Goal: Information Seeking & Learning: Learn about a topic

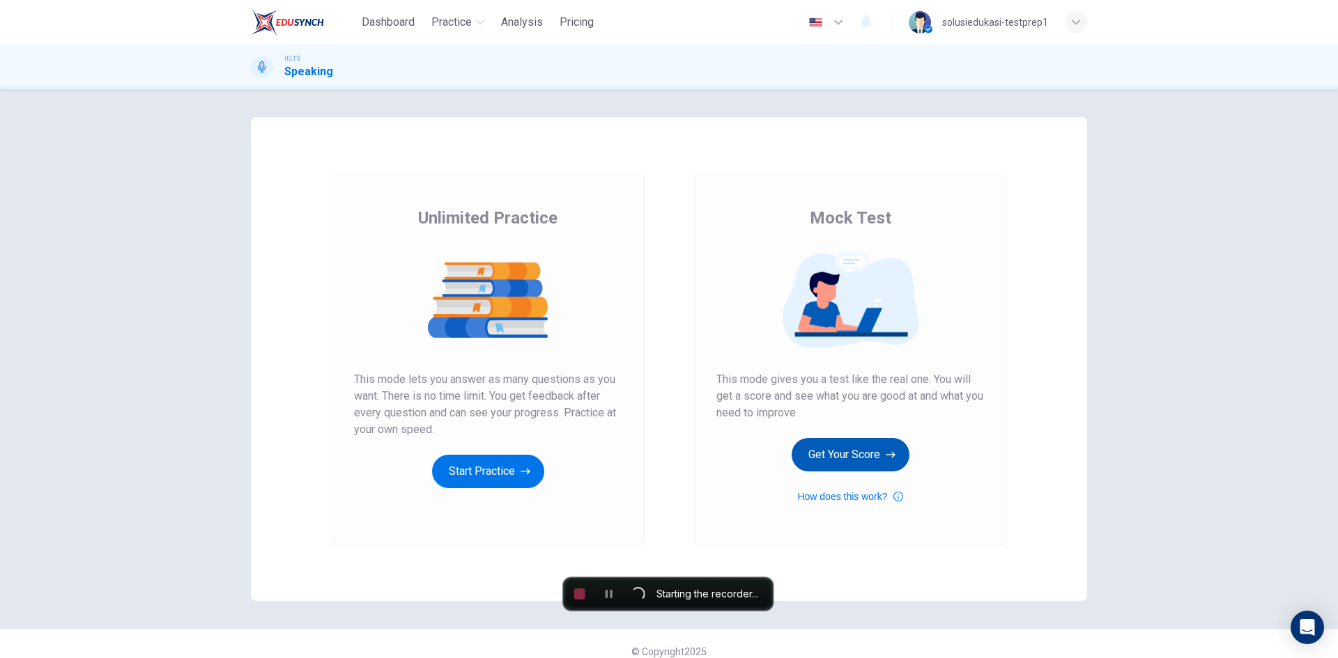
click at [838, 458] on button "Get Your Score" at bounding box center [850, 454] width 118 height 33
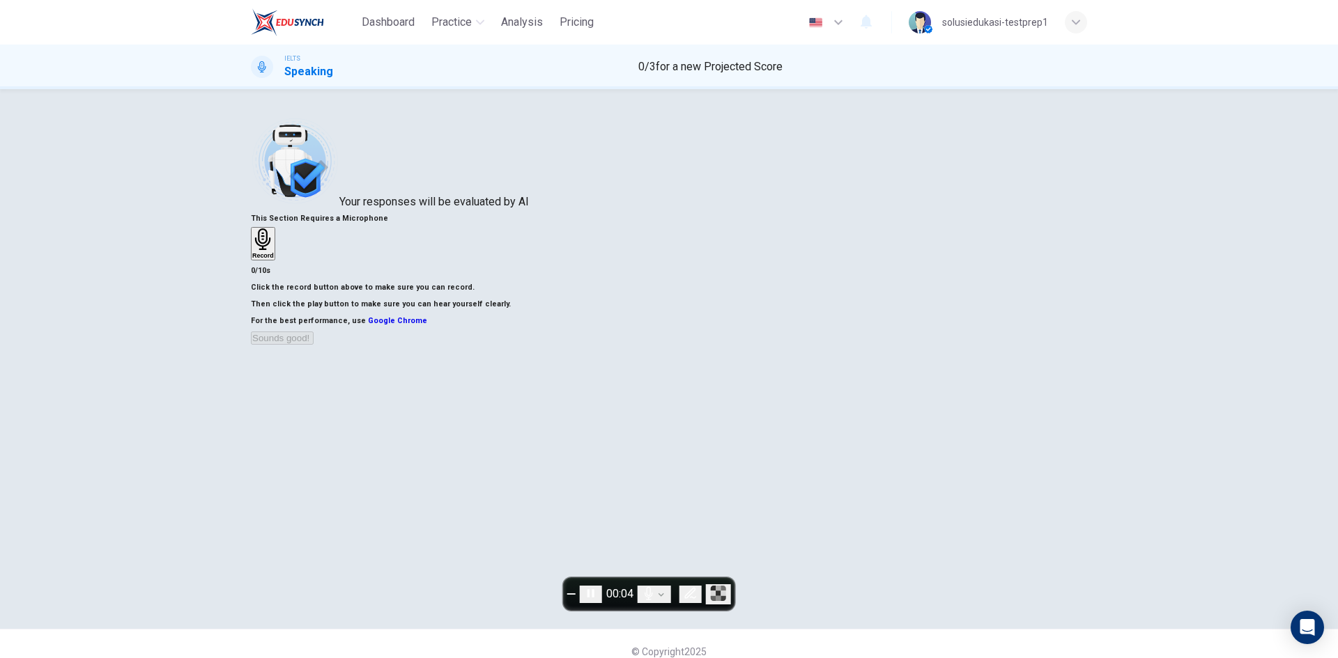
click at [274, 259] on div "Record" at bounding box center [263, 244] width 22 height 31
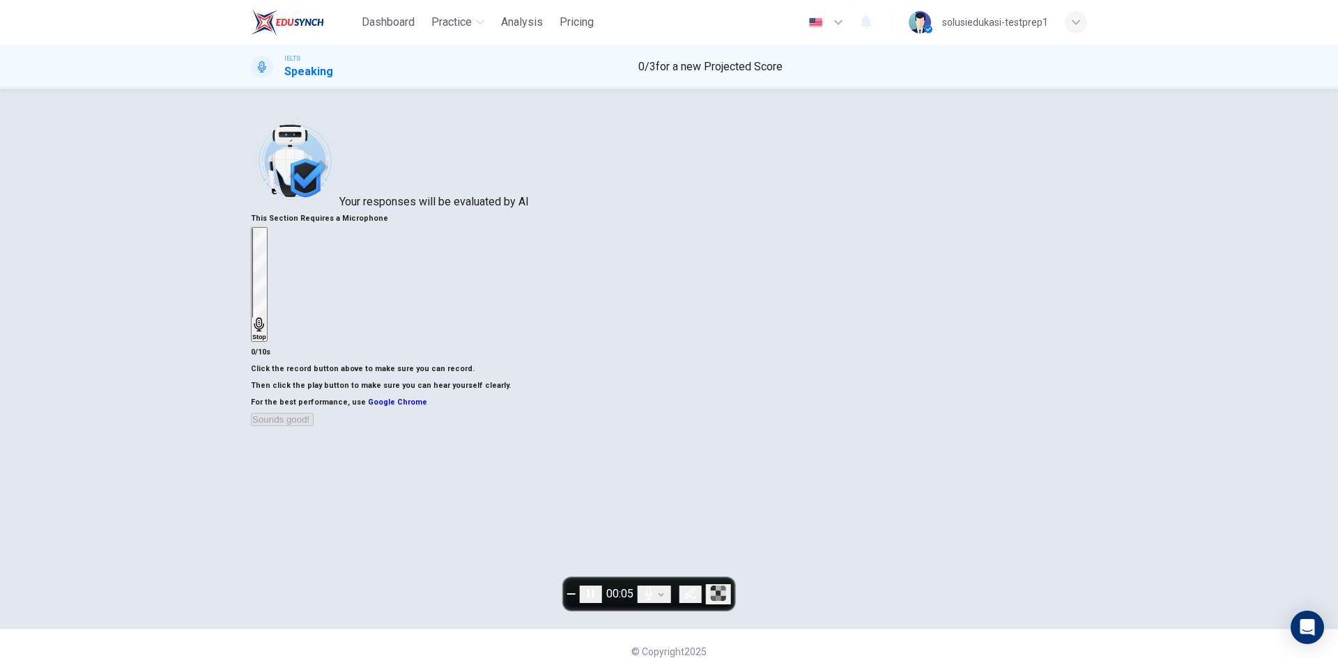
click at [266, 334] on h6 "Stop" at bounding box center [259, 337] width 14 height 7
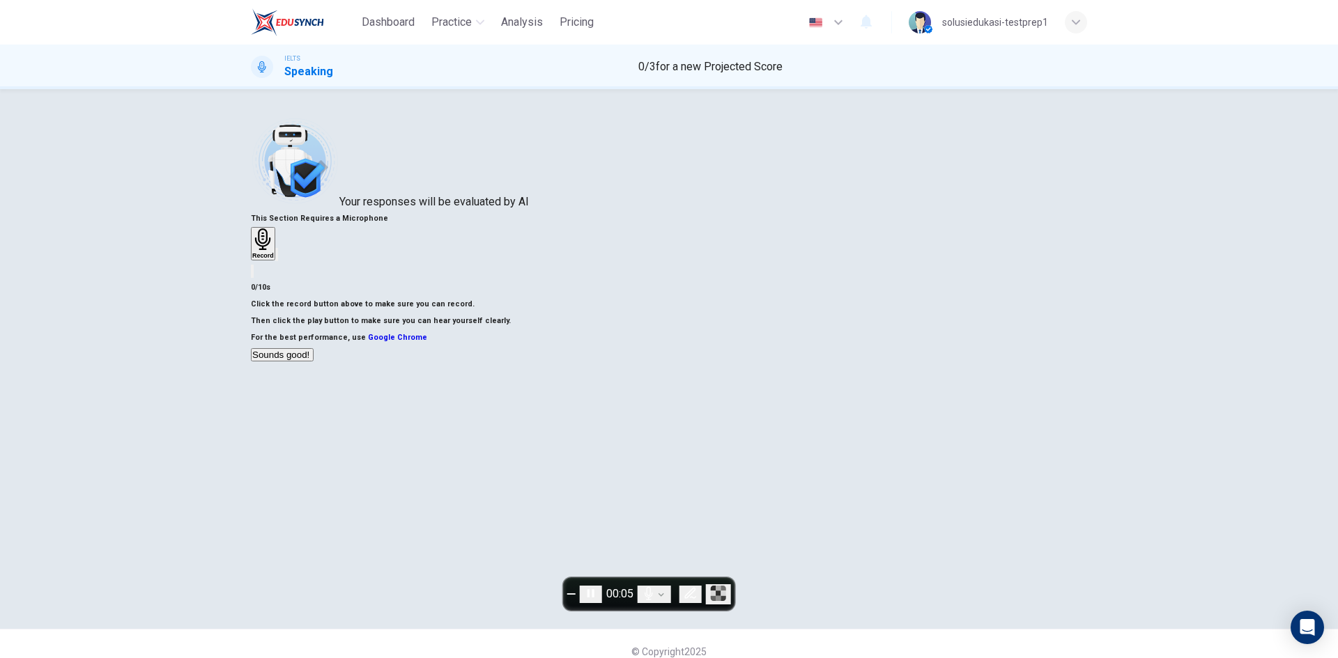
click at [314, 362] on button "Sounds good!" at bounding box center [282, 354] width 63 height 13
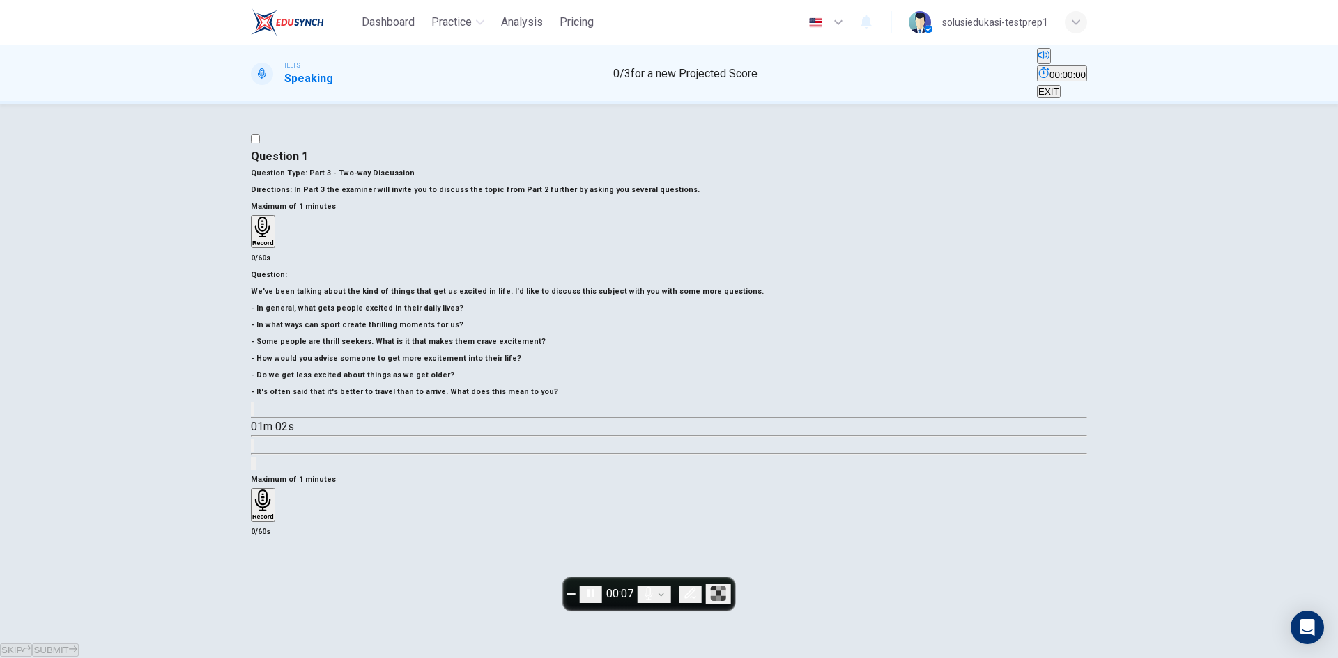
click at [274, 490] on icon "button" at bounding box center [263, 501] width 22 height 22
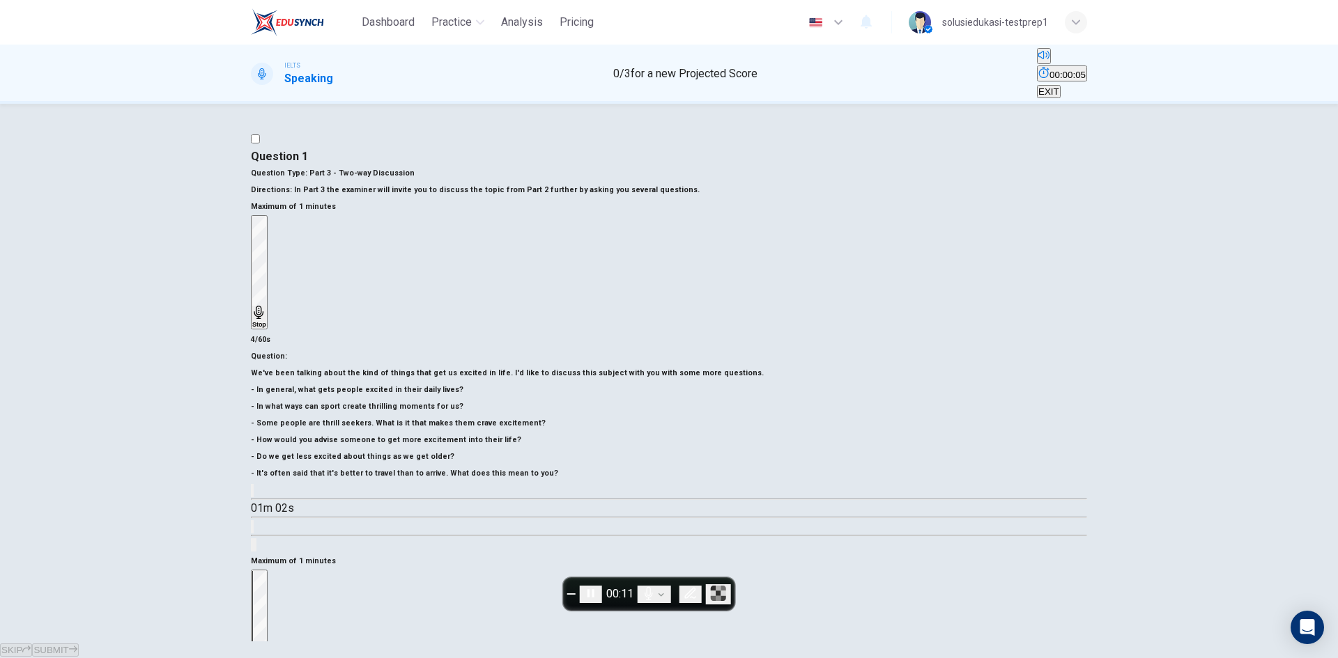
click at [263, 658] on icon "button" at bounding box center [259, 667] width 10 height 14
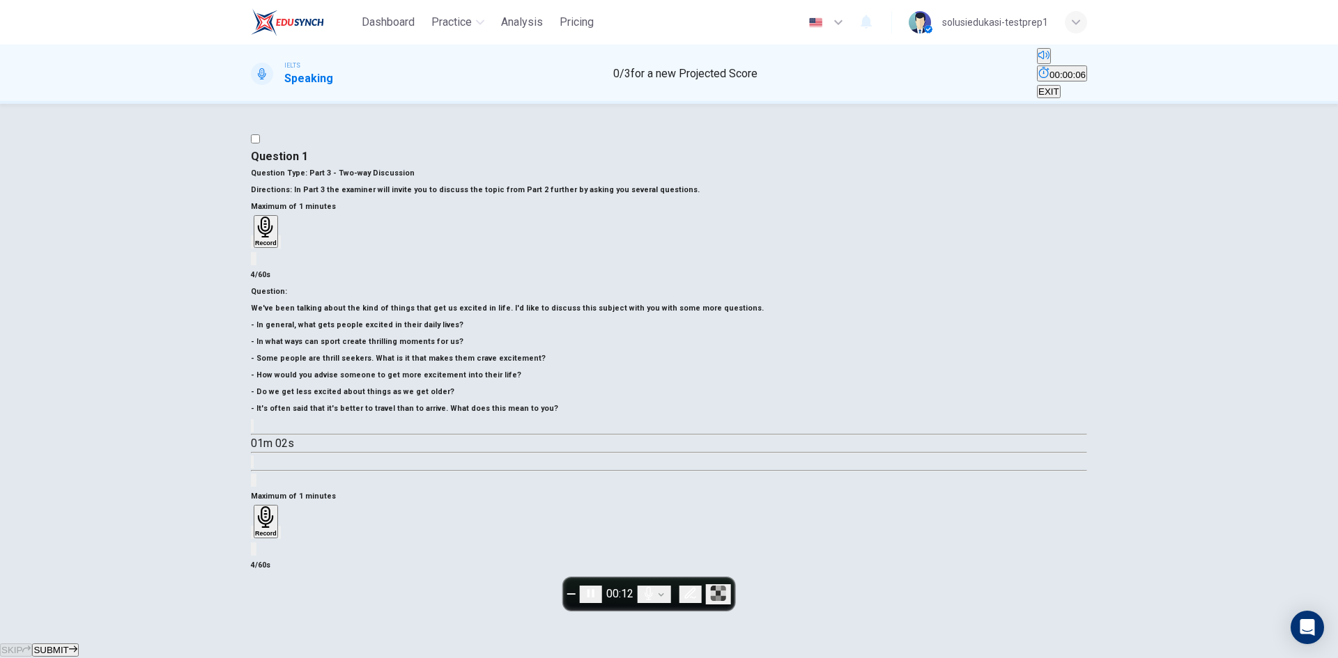
click at [78, 644] on button "SUBMIT" at bounding box center [55, 650] width 46 height 13
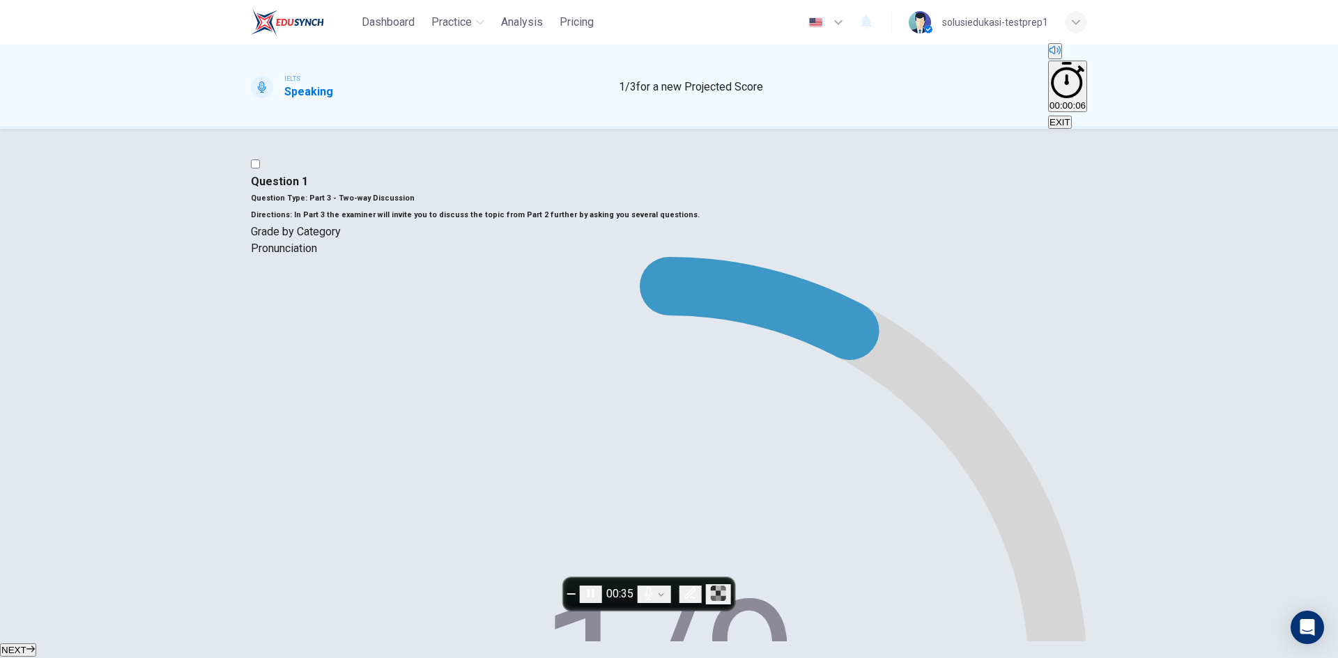
click at [36, 644] on button "NEXT" at bounding box center [18, 650] width 36 height 13
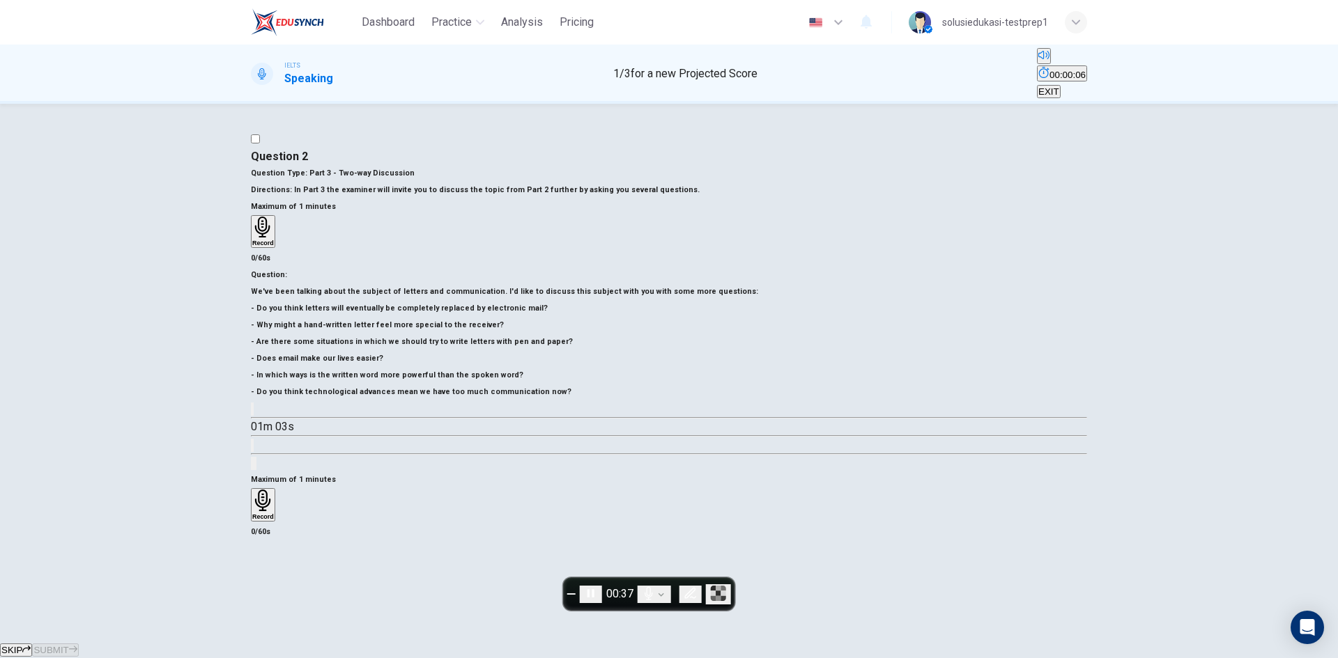
click at [274, 513] on h6 "Record" at bounding box center [263, 516] width 22 height 7
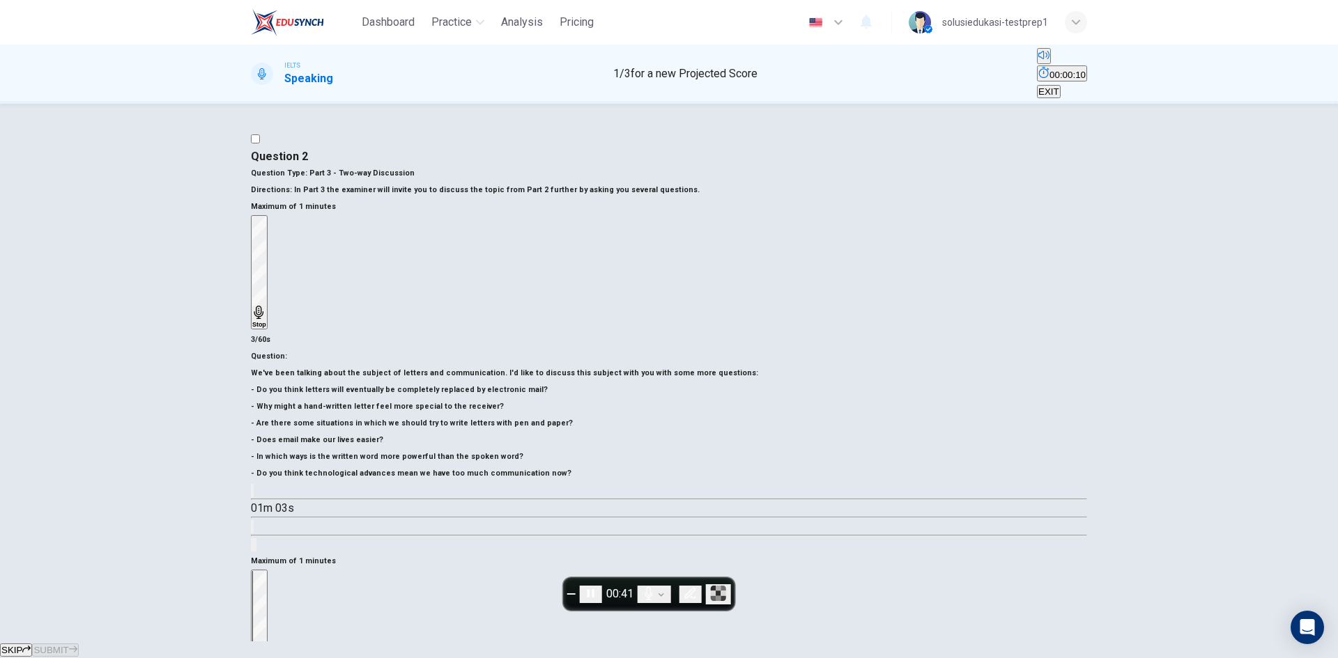
click at [266, 571] on div "Stop" at bounding box center [259, 627] width 14 height 112
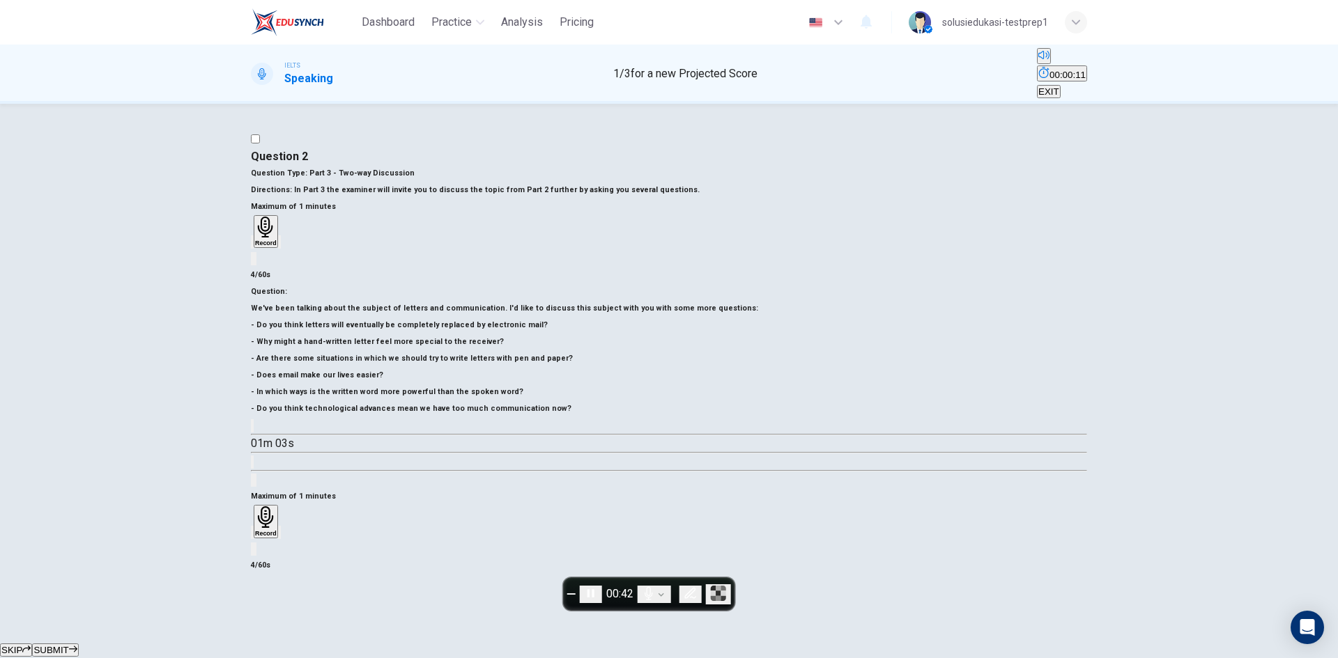
click at [68, 645] on span "SUBMIT" at bounding box center [50, 650] width 35 height 10
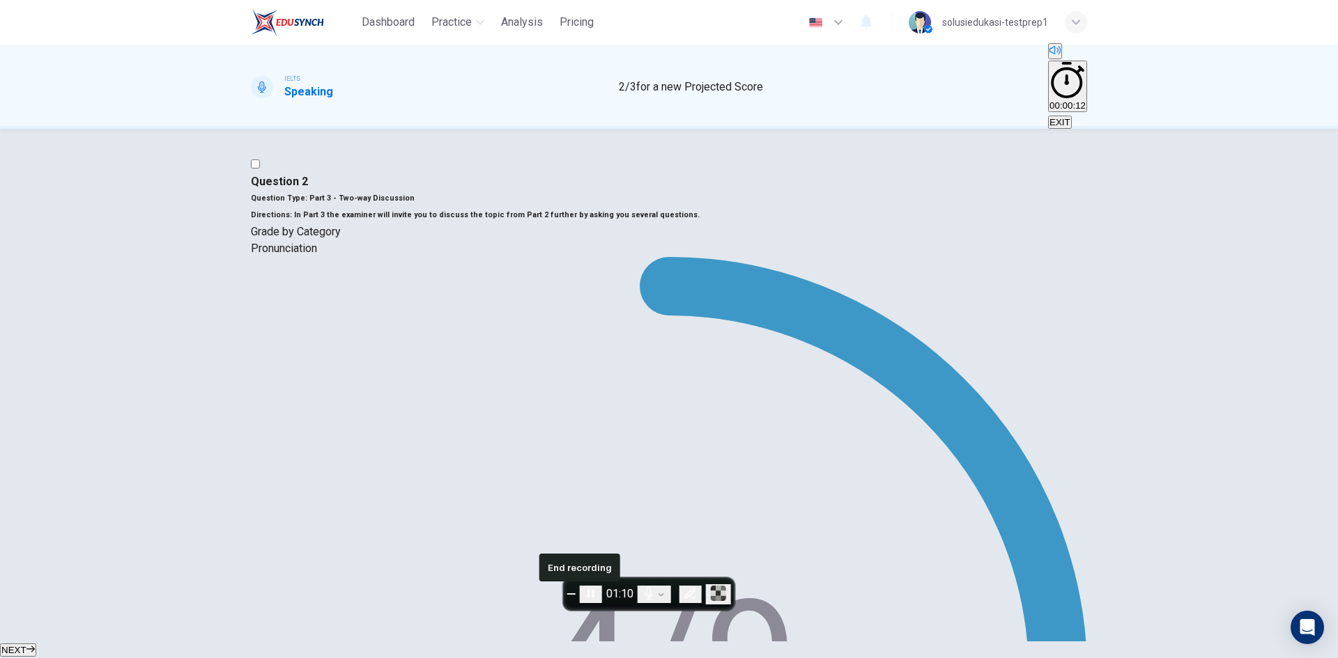
click at [575, 595] on button "End recording" at bounding box center [571, 594] width 8 height 1
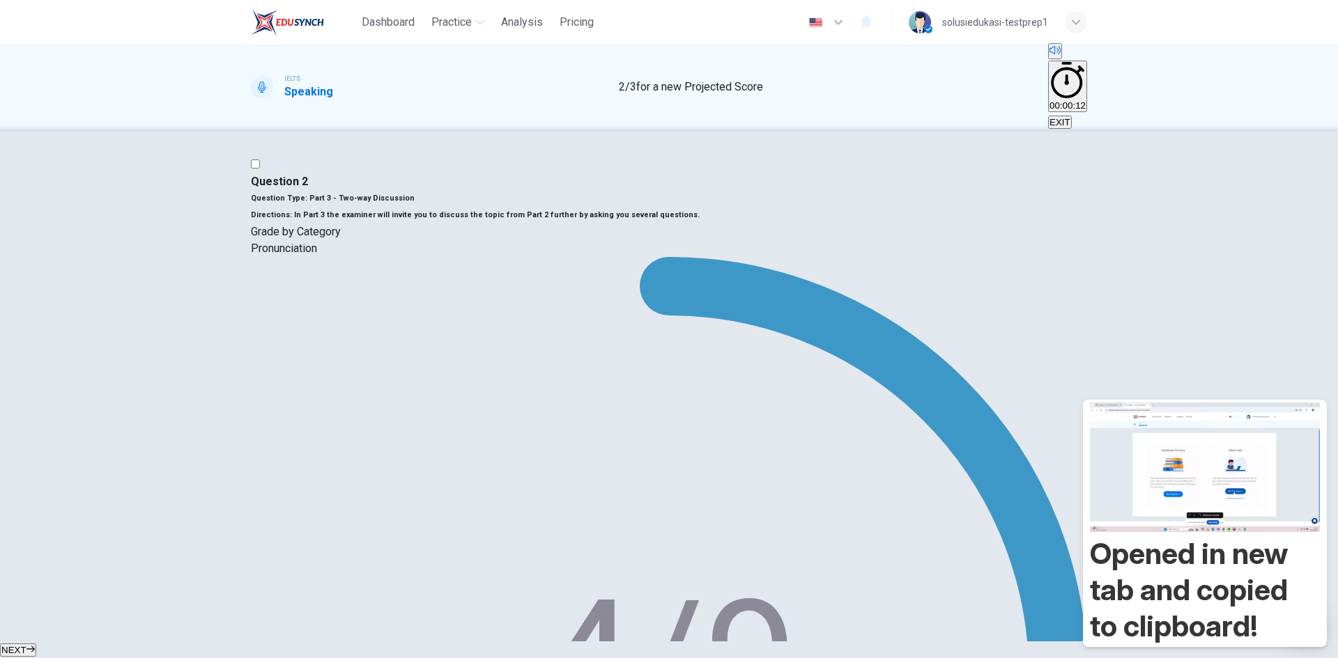
click at [36, 644] on button "NEXT" at bounding box center [18, 650] width 36 height 13
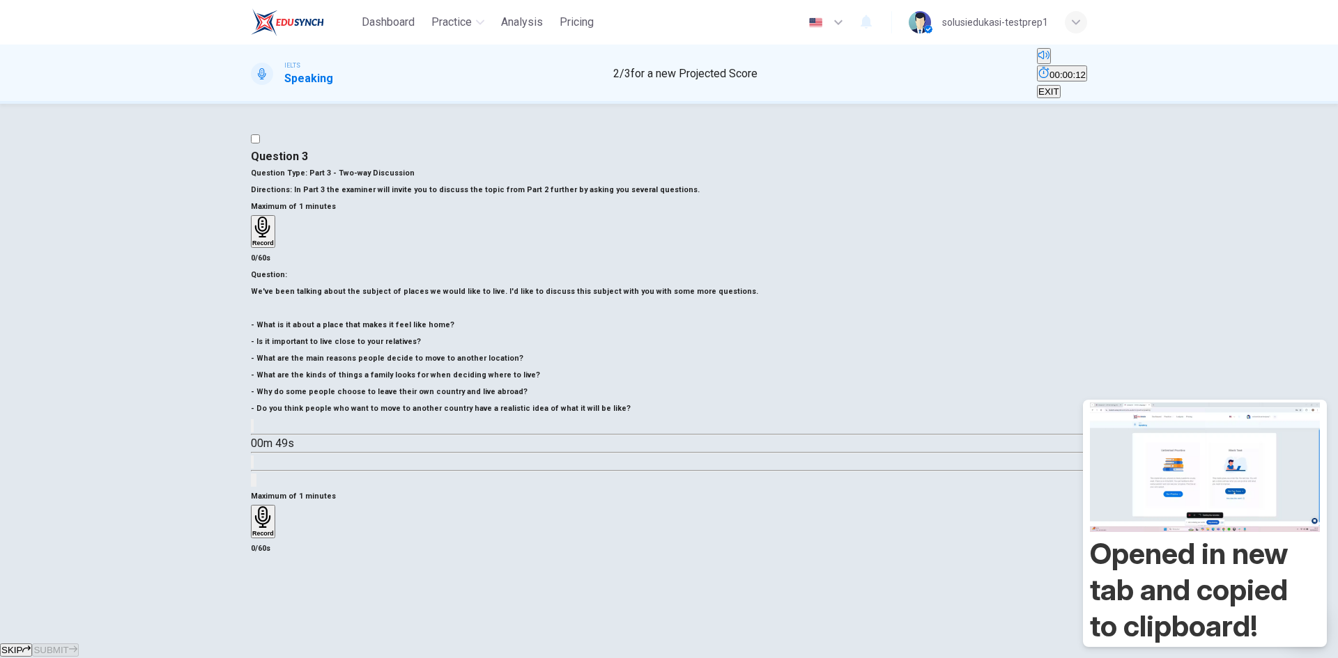
click at [274, 506] on div "Record" at bounding box center [263, 521] width 22 height 31
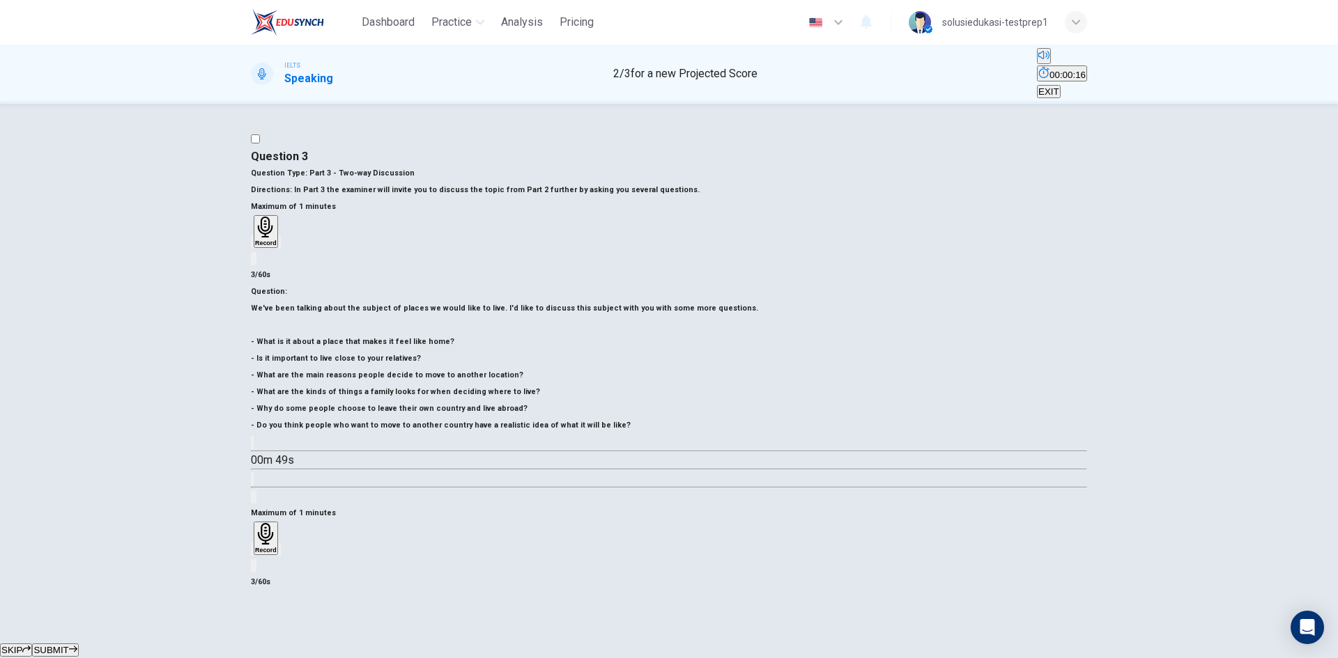
click at [68, 645] on span "SUBMIT" at bounding box center [50, 650] width 35 height 10
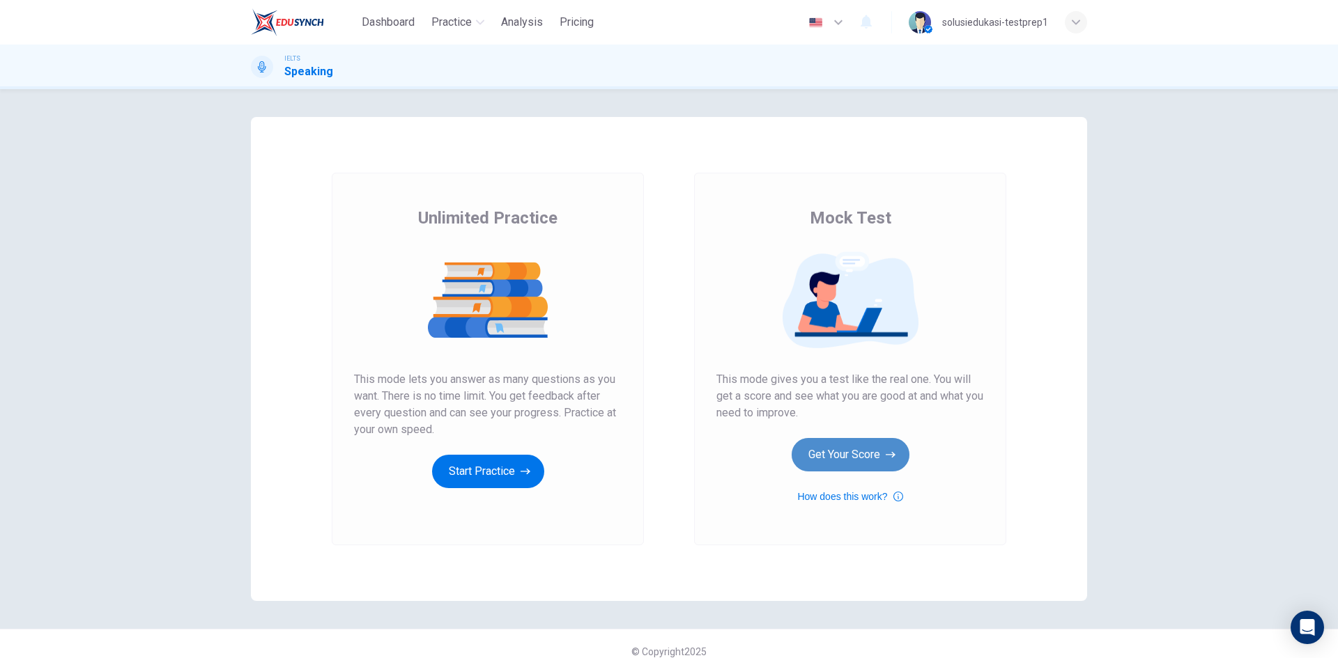
click at [819, 449] on button "Get Your Score" at bounding box center [850, 454] width 118 height 33
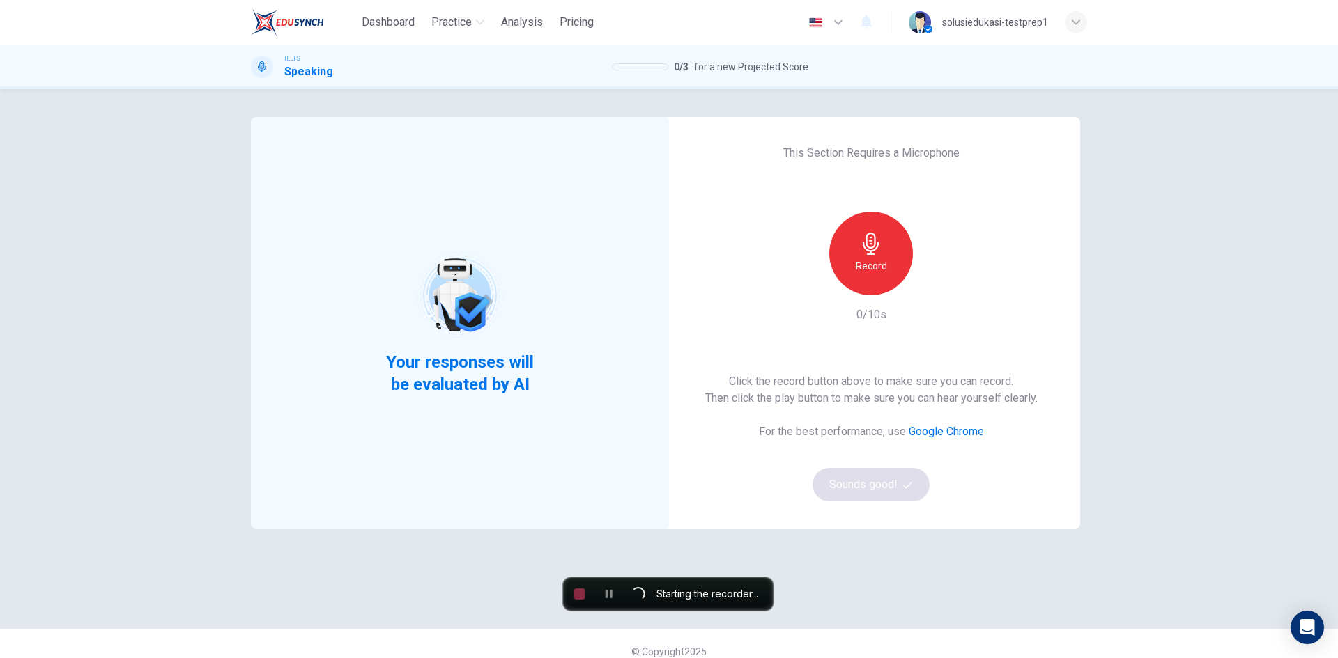
click at [882, 268] on h6 "Record" at bounding box center [871, 266] width 31 height 17
click at [882, 268] on div "Stop" at bounding box center [871, 254] width 84 height 84
click at [935, 279] on icon "button" at bounding box center [935, 284] width 14 height 14
click at [889, 495] on button "Sounds good!" at bounding box center [870, 484] width 117 height 33
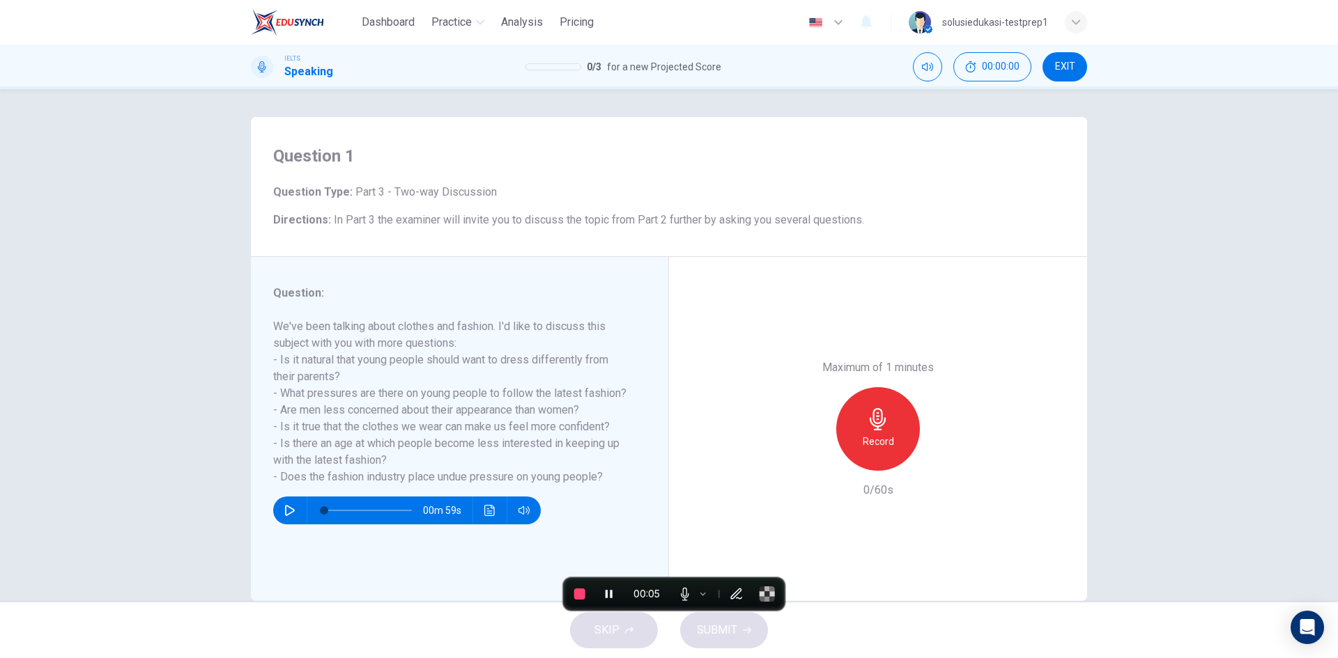
click at [886, 431] on div "Record" at bounding box center [878, 429] width 84 height 84
click at [883, 449] on div "Stop" at bounding box center [878, 429] width 84 height 84
click at [735, 634] on span "SUBMIT" at bounding box center [717, 631] width 40 height 20
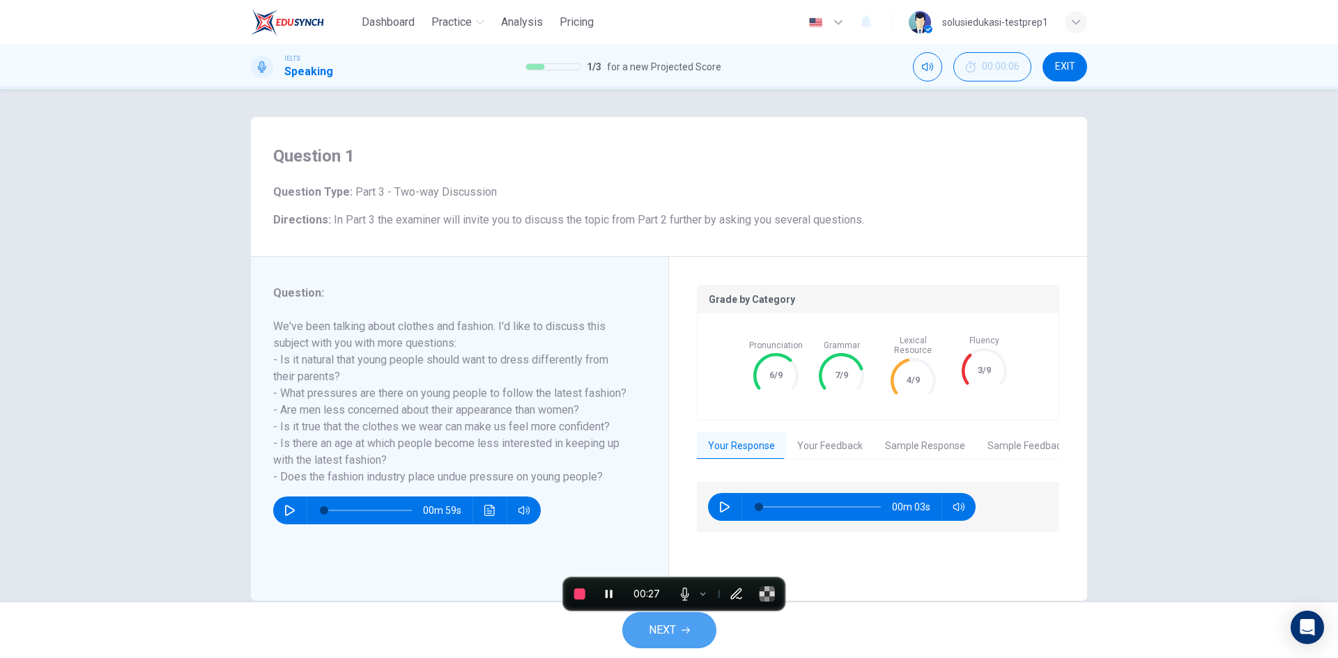
click at [662, 634] on span "NEXT" at bounding box center [662, 631] width 27 height 20
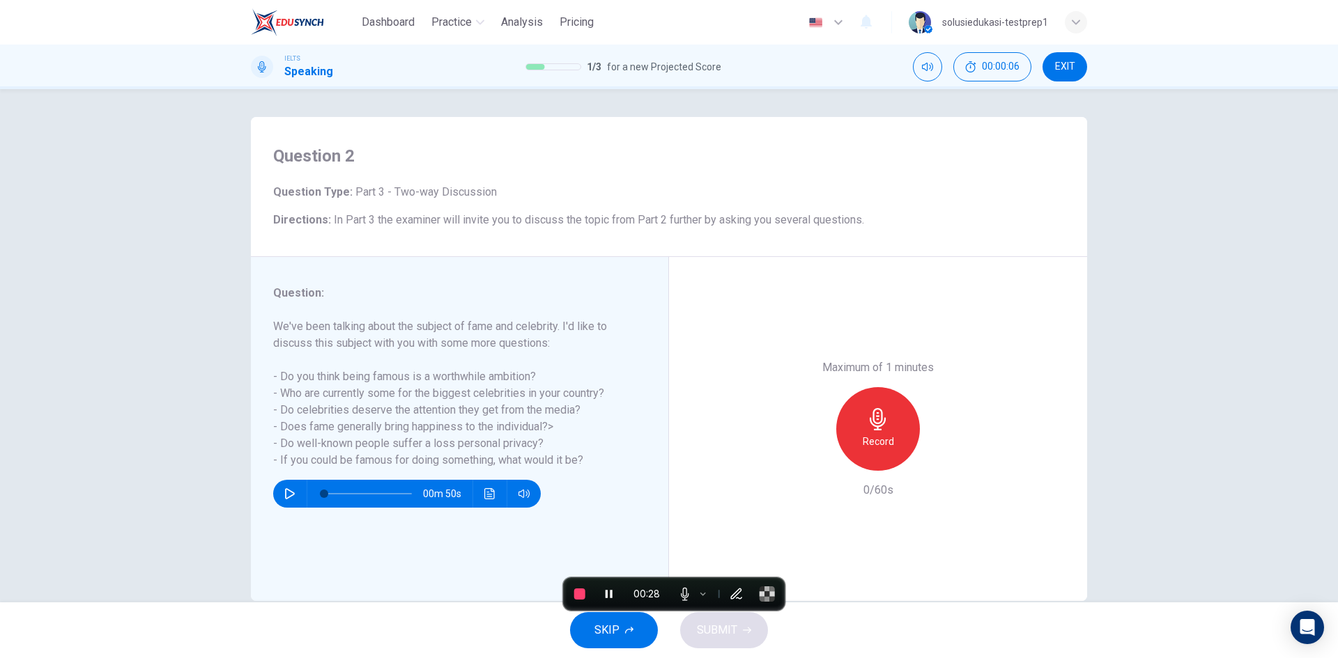
click at [857, 417] on div "Record" at bounding box center [878, 429] width 84 height 84
click at [901, 442] on div "Stop" at bounding box center [878, 429] width 84 height 84
click at [722, 633] on span "SUBMIT" at bounding box center [717, 631] width 40 height 20
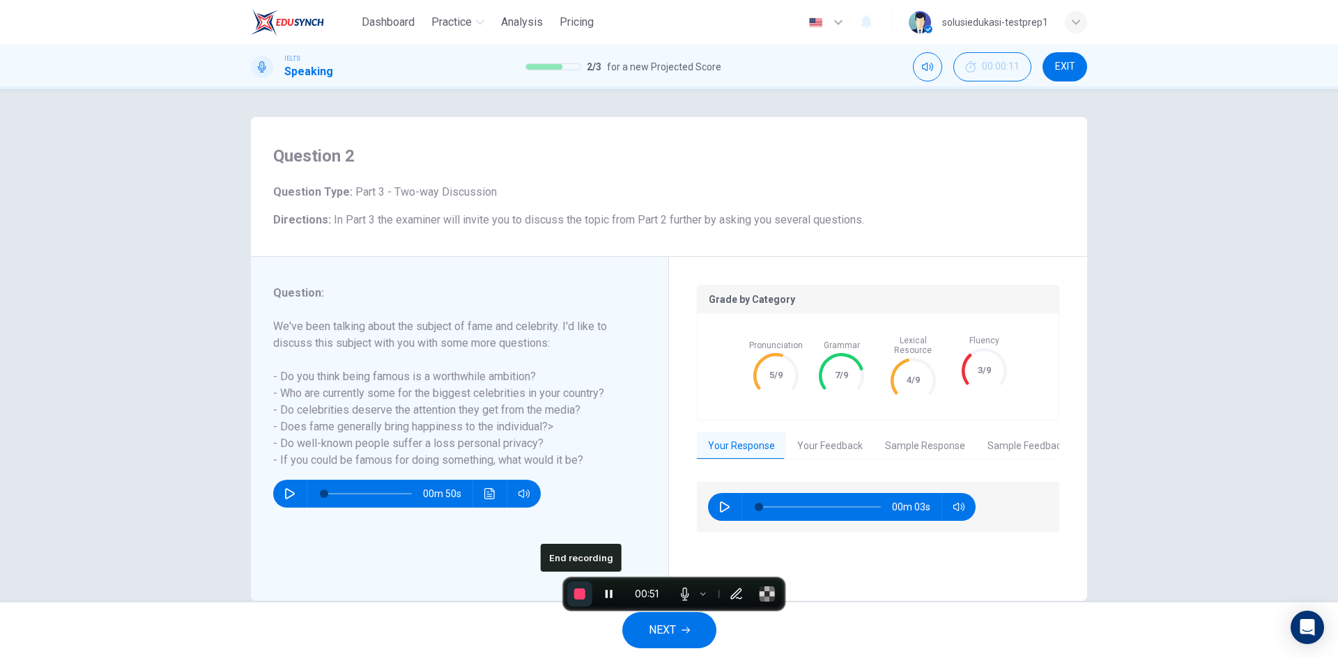
click at [578, 600] on button "End recording" at bounding box center [579, 594] width 25 height 25
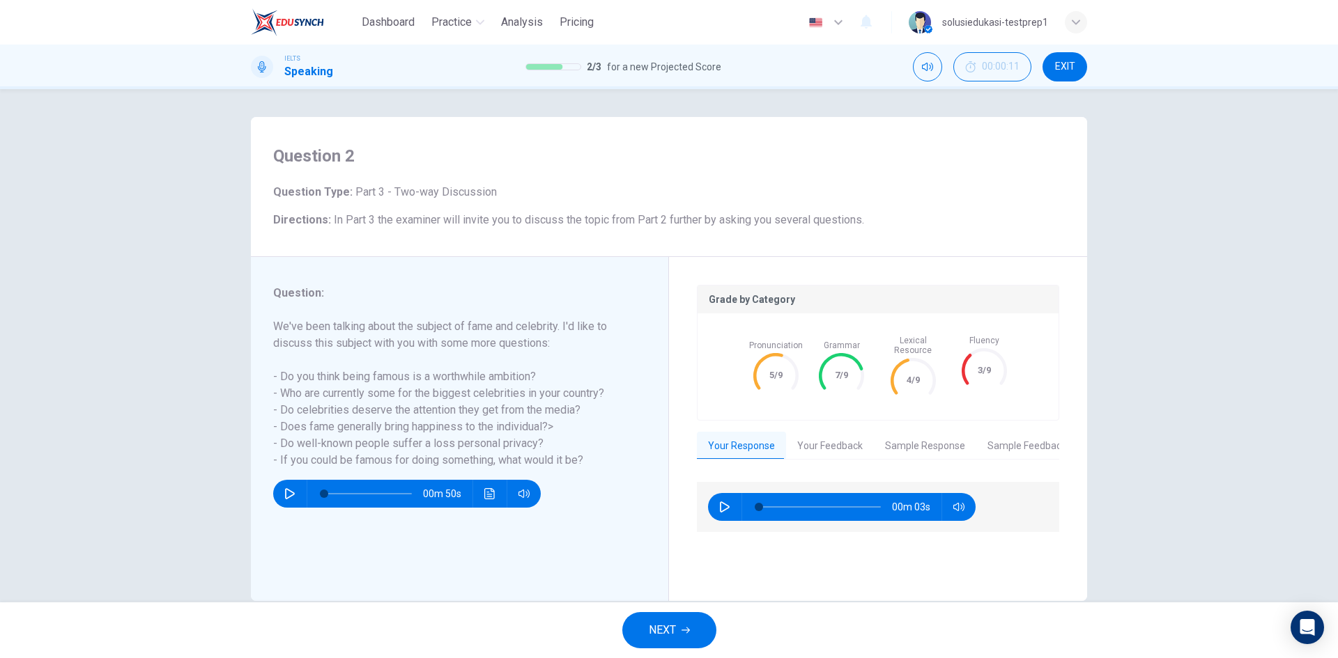
click at [834, 441] on button "Your Feedback" at bounding box center [830, 446] width 88 height 29
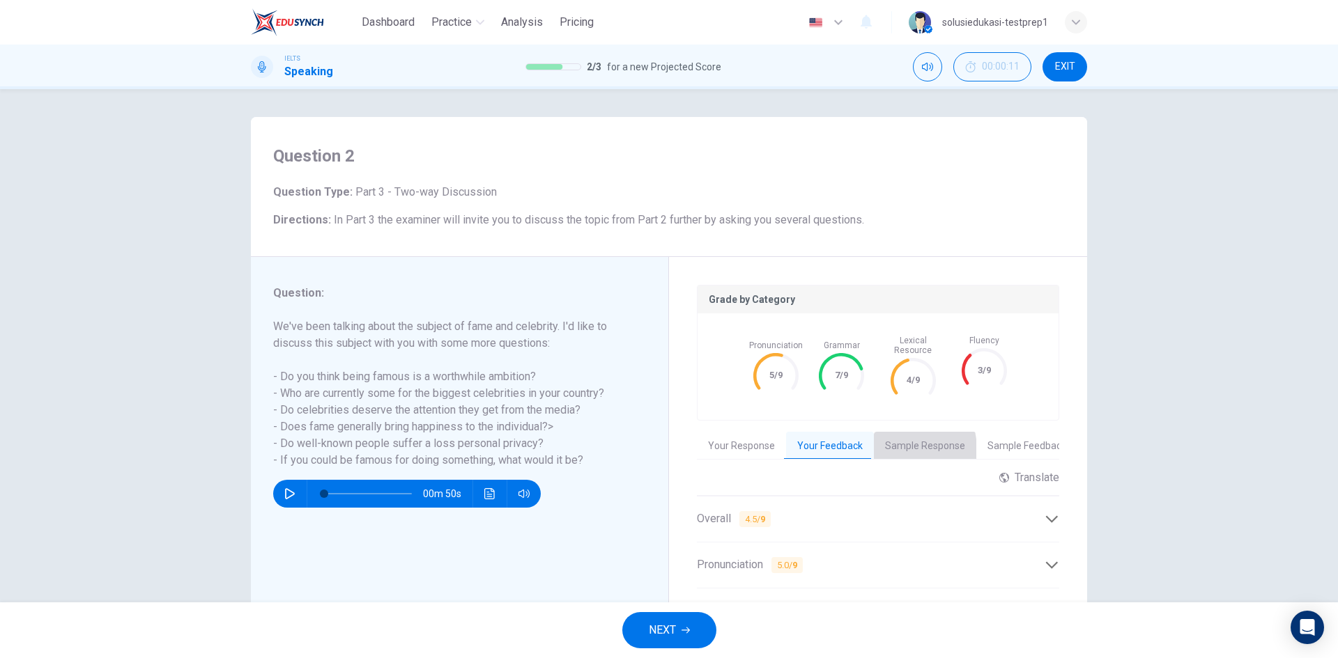
click at [880, 441] on button "Sample Response" at bounding box center [925, 446] width 102 height 29
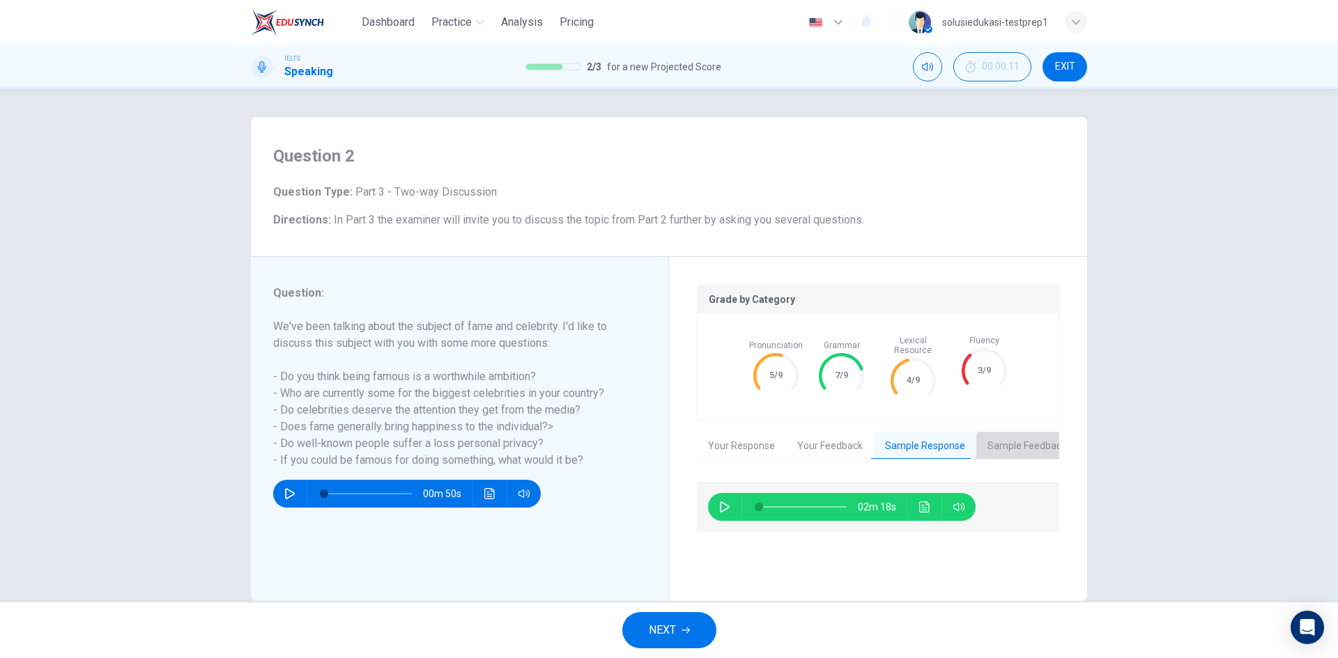
click at [990, 440] on button "Sample Feedback" at bounding box center [1026, 446] width 101 height 29
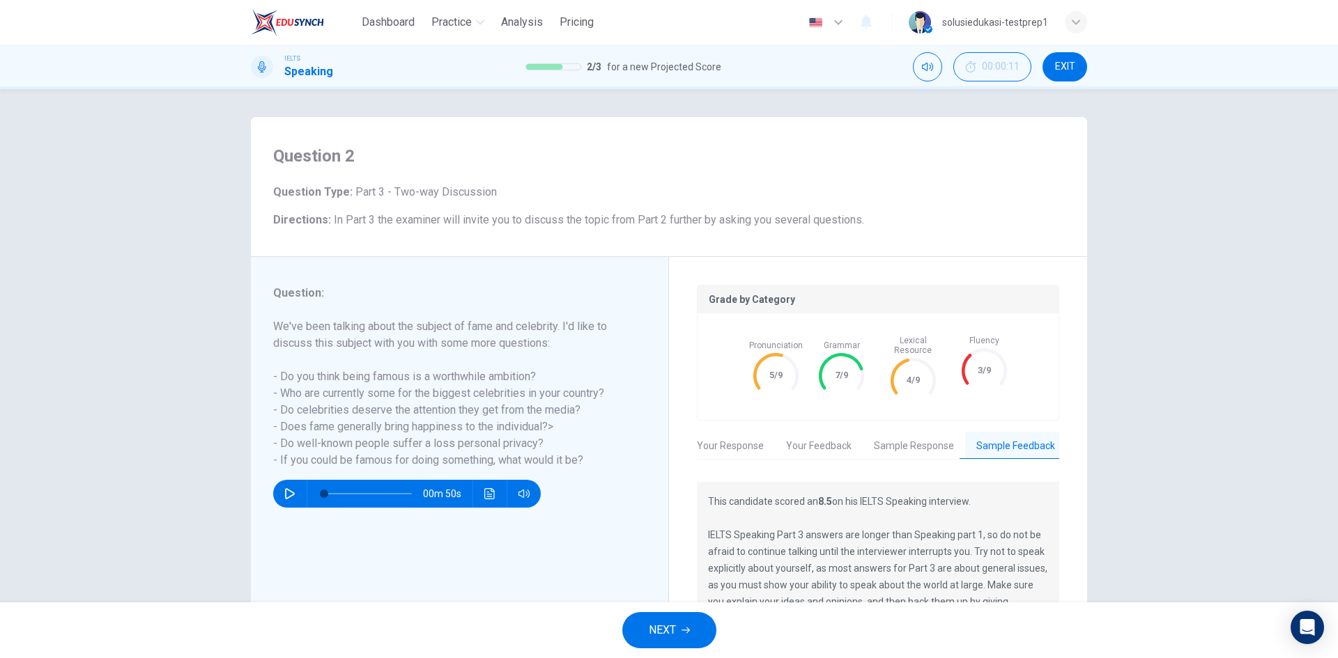
scroll to position [70, 0]
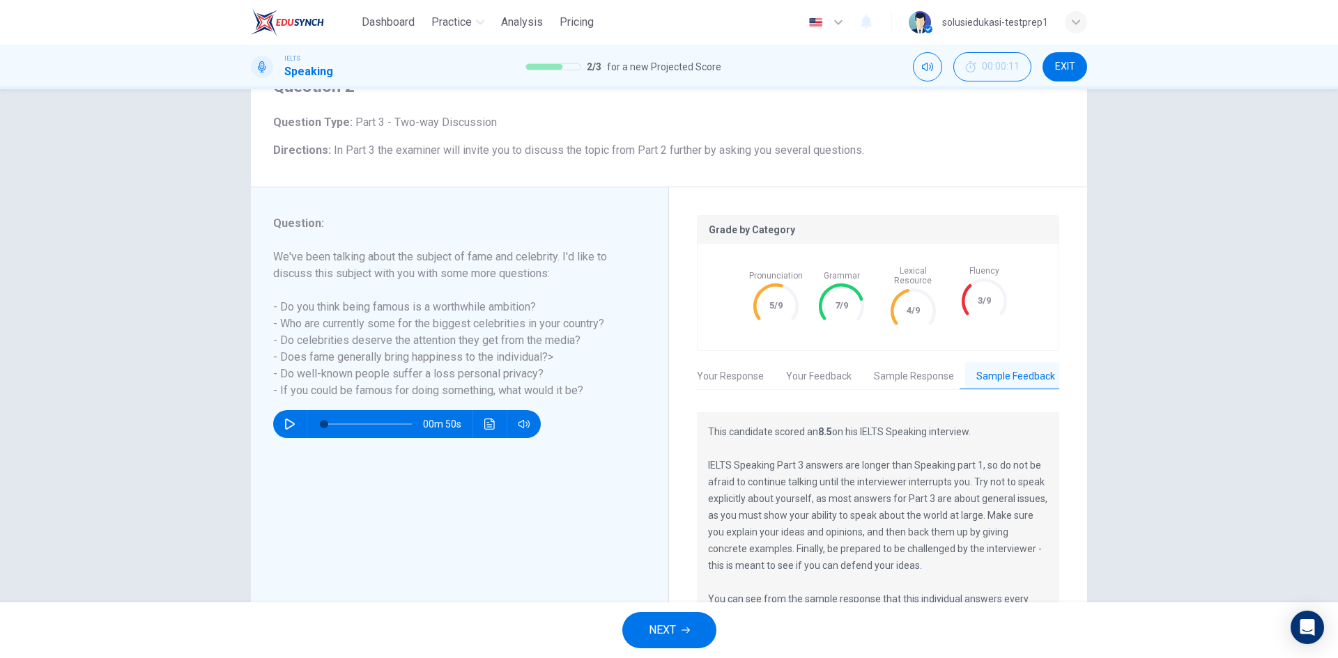
click at [830, 368] on button "Your Feedback" at bounding box center [819, 376] width 88 height 29
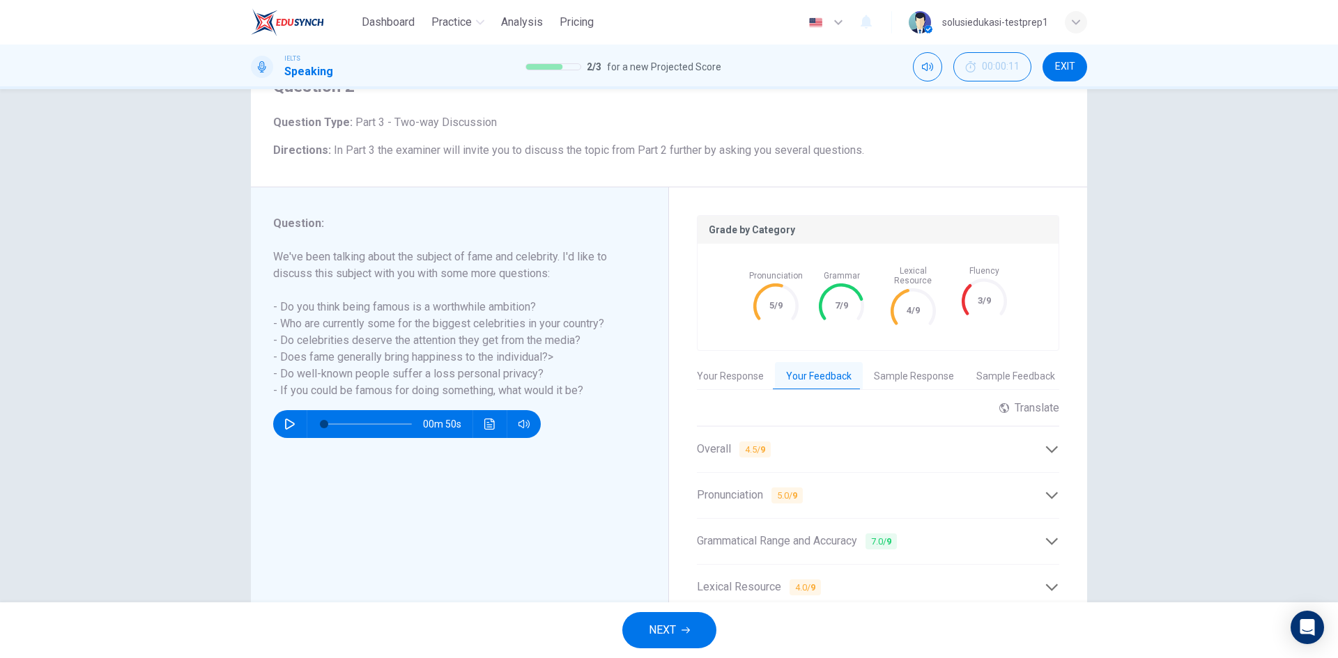
click at [882, 363] on button "Sample Response" at bounding box center [914, 376] width 102 height 29
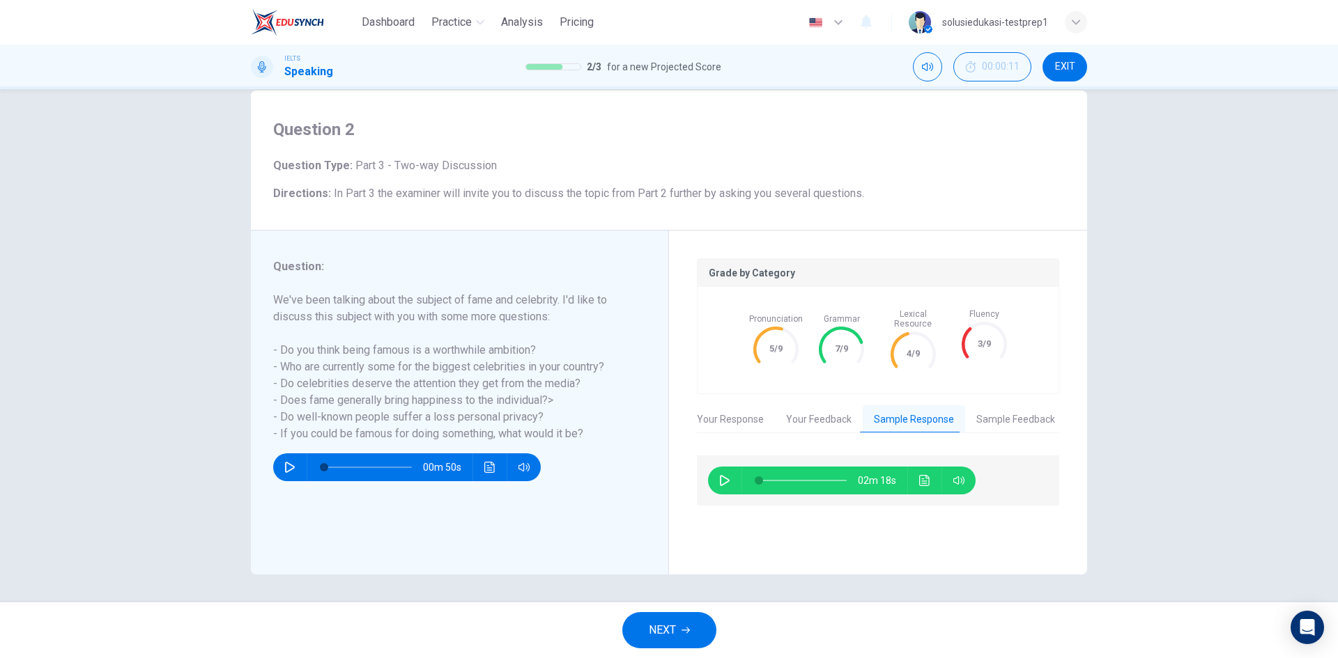
scroll to position [26, 0]
click at [720, 475] on icon "button" at bounding box center [724, 480] width 11 height 11
click at [730, 405] on button "Your Response" at bounding box center [730, 419] width 89 height 29
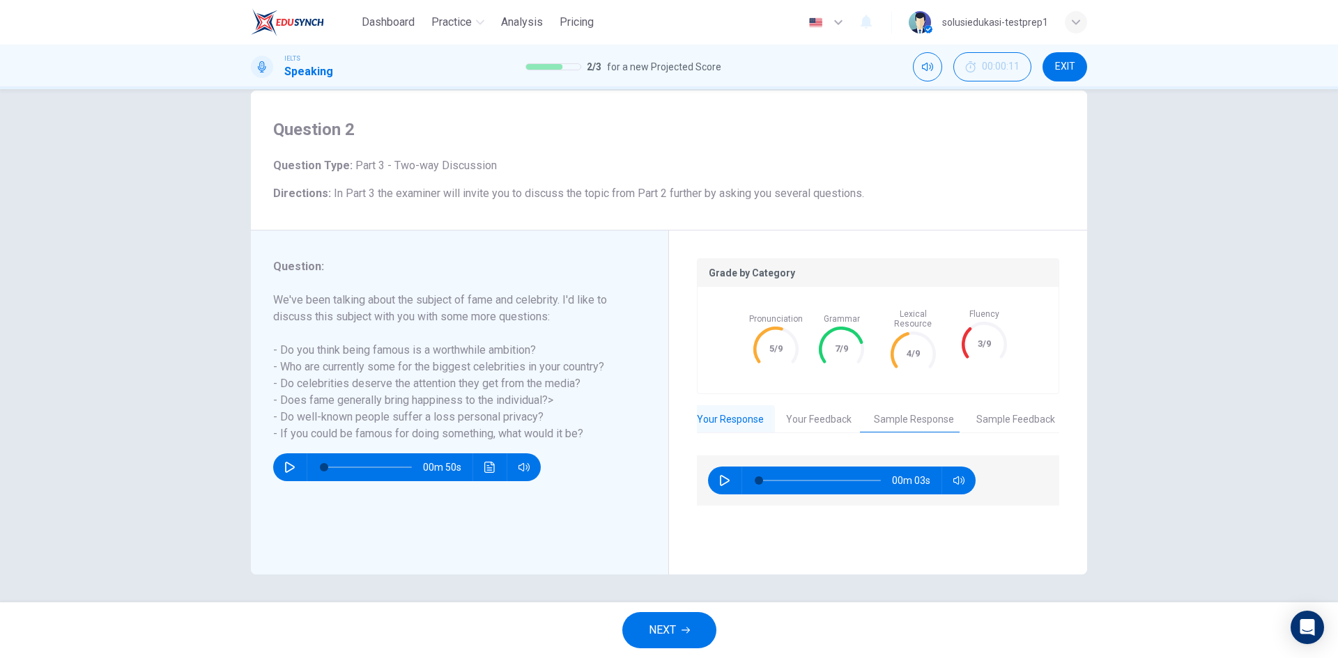
type input "1"
click at [719, 475] on icon "button" at bounding box center [724, 480] width 11 height 11
type input "0"
type input "1"
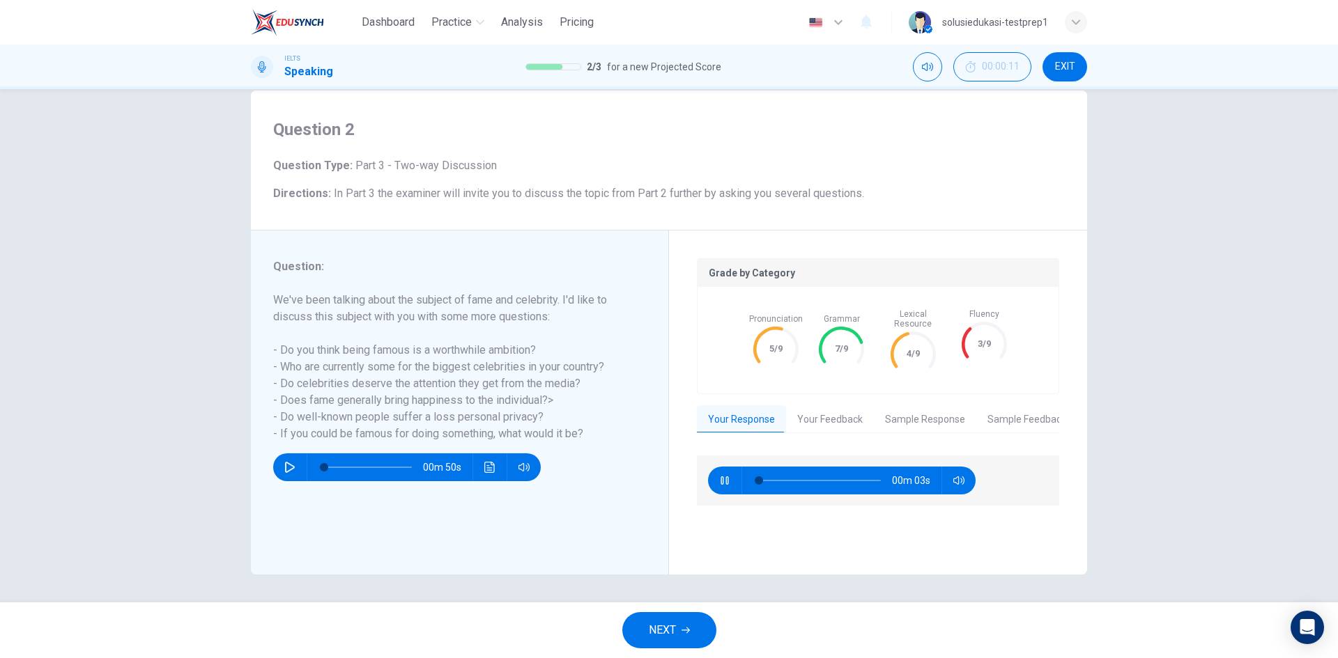
type input "30"
click at [902, 417] on button "Sample Response" at bounding box center [925, 419] width 102 height 29
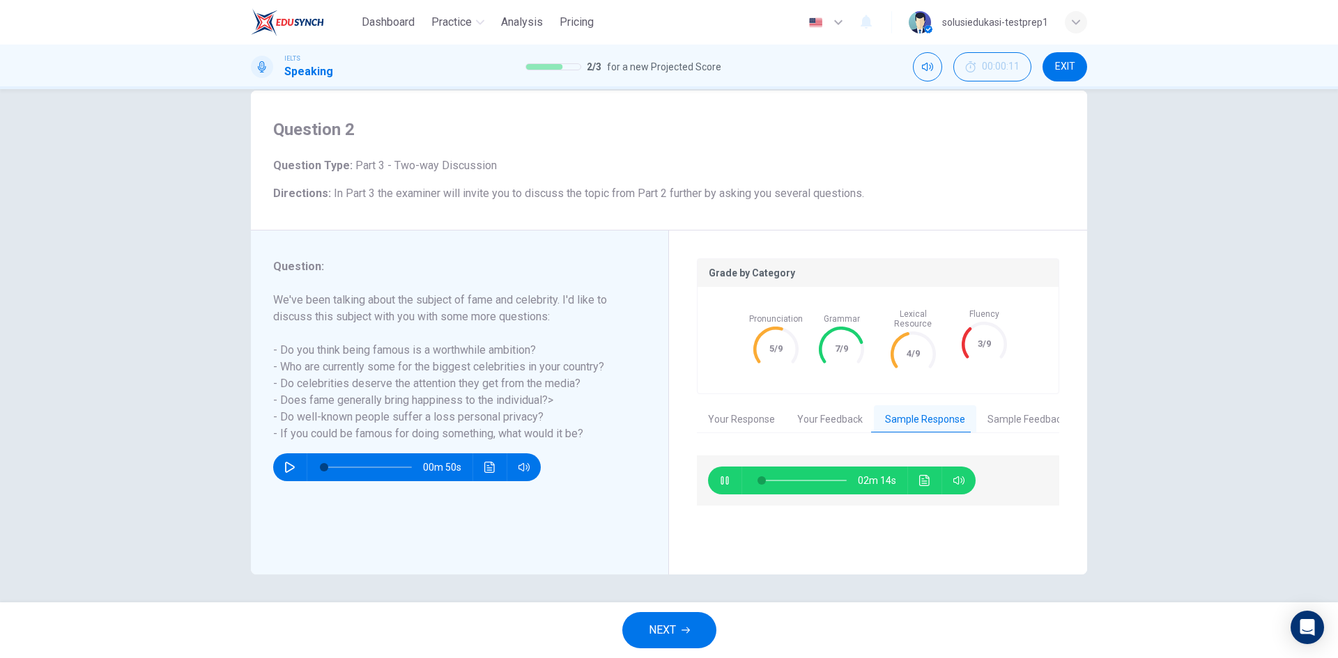
click at [720, 477] on icon "button" at bounding box center [724, 481] width 8 height 8
type input "3"
